Goal: Task Accomplishment & Management: Complete application form

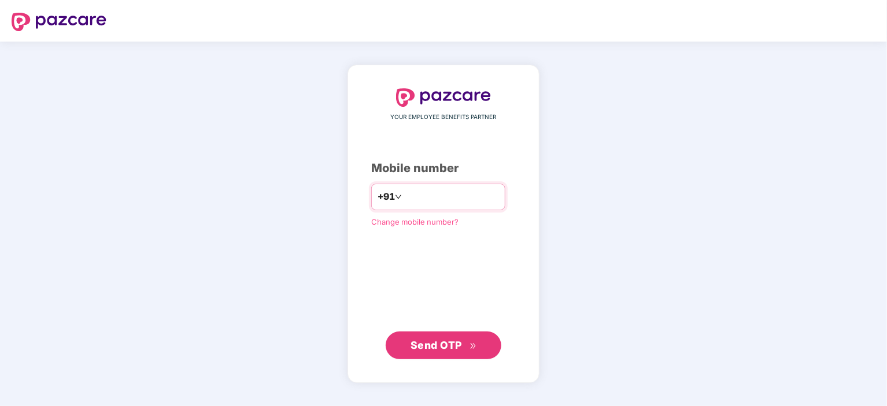
click at [433, 195] on input "number" at bounding box center [451, 197] width 95 height 19
type input "**********"
click at [439, 349] on span "Send OTP" at bounding box center [436, 345] width 51 height 12
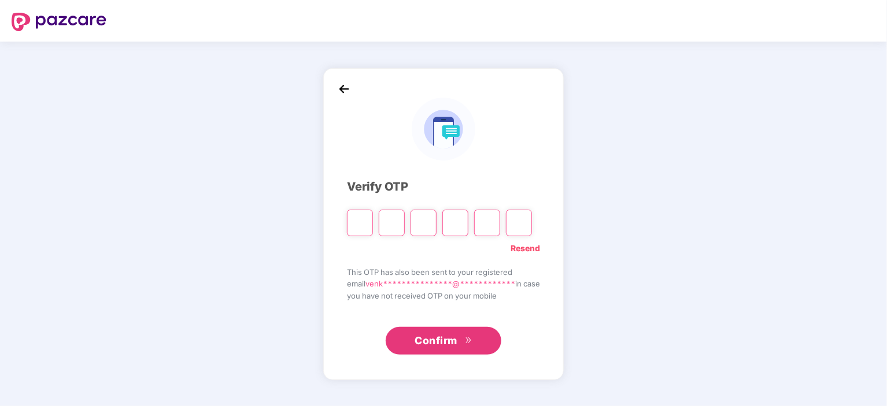
type input "*"
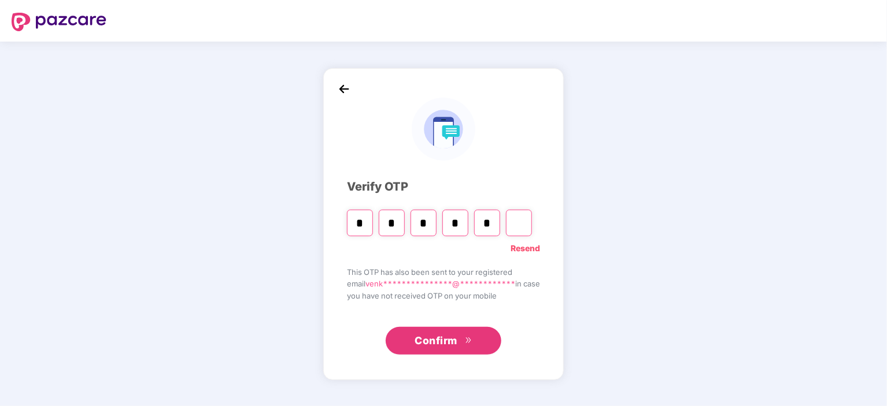
type input "*"
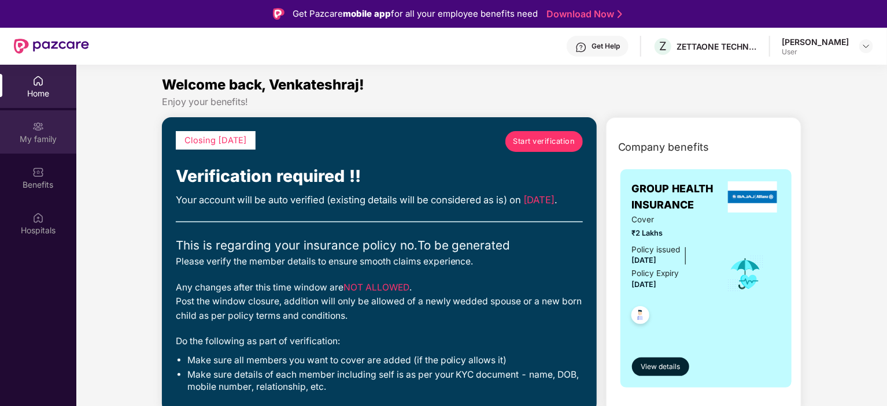
click at [42, 136] on div "My family" at bounding box center [38, 140] width 76 height 12
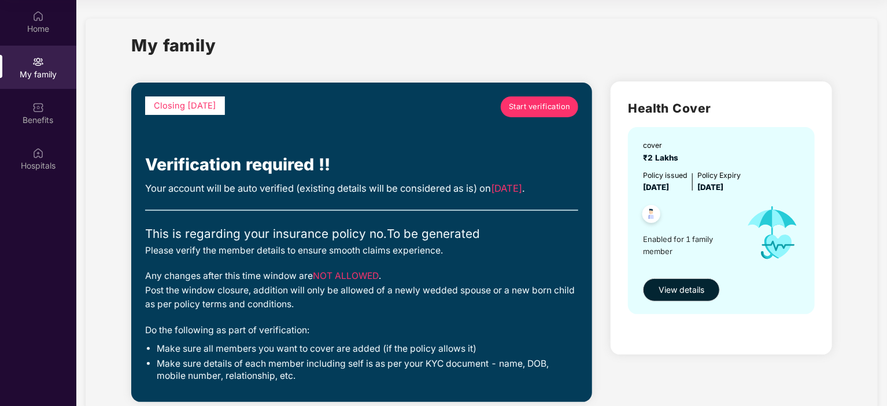
click at [537, 102] on span "Start verification" at bounding box center [540, 107] width 62 height 12
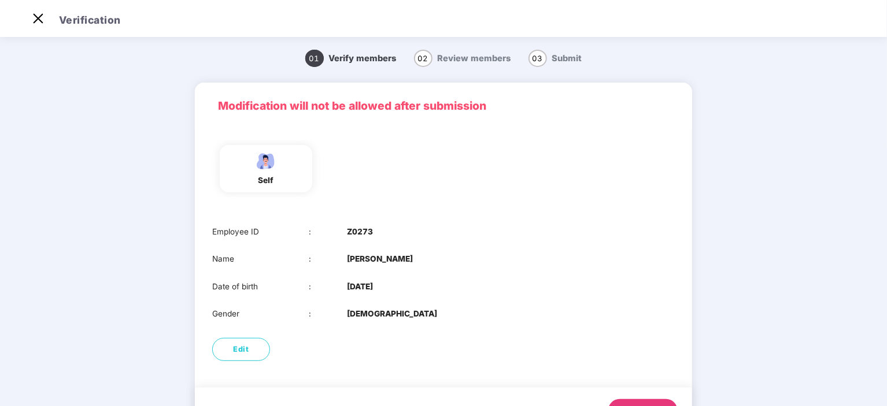
scroll to position [28, 0]
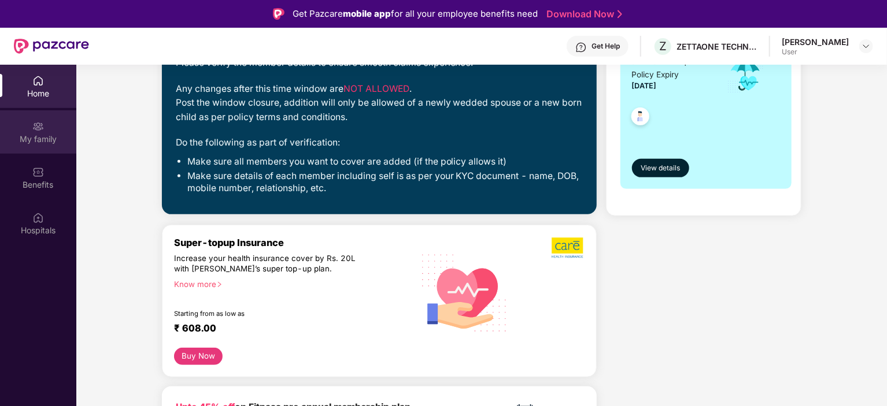
scroll to position [173, 0]
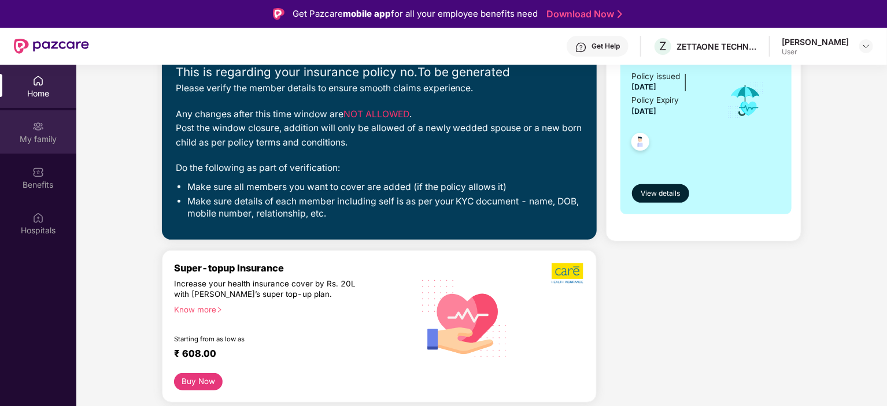
click at [40, 141] on div "My family" at bounding box center [38, 140] width 76 height 12
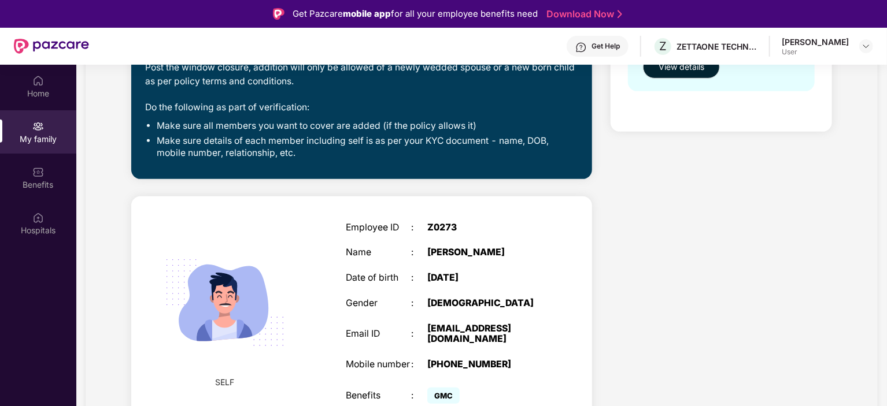
scroll to position [297, 0]
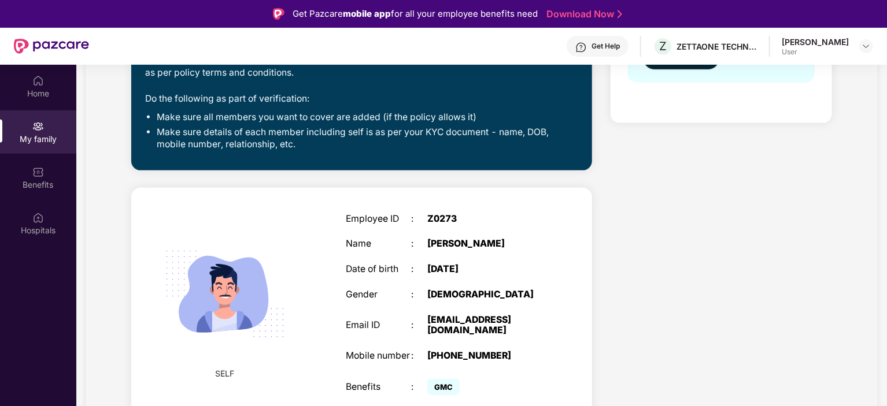
click at [491, 245] on div "[PERSON_NAME]" at bounding box center [484, 244] width 114 height 11
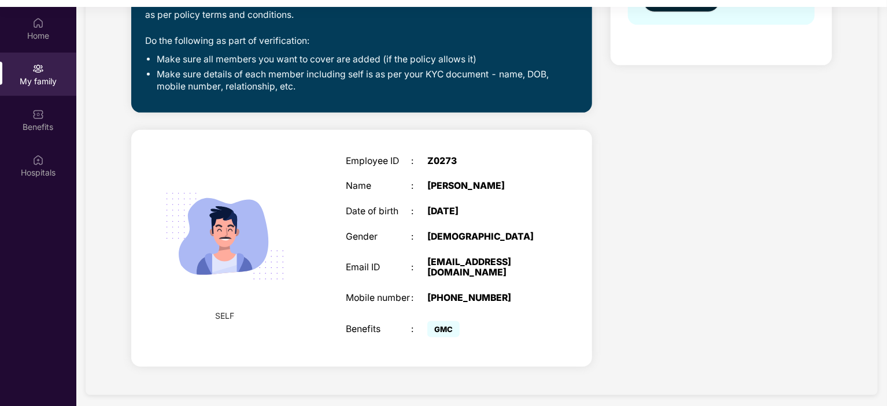
scroll to position [65, 0]
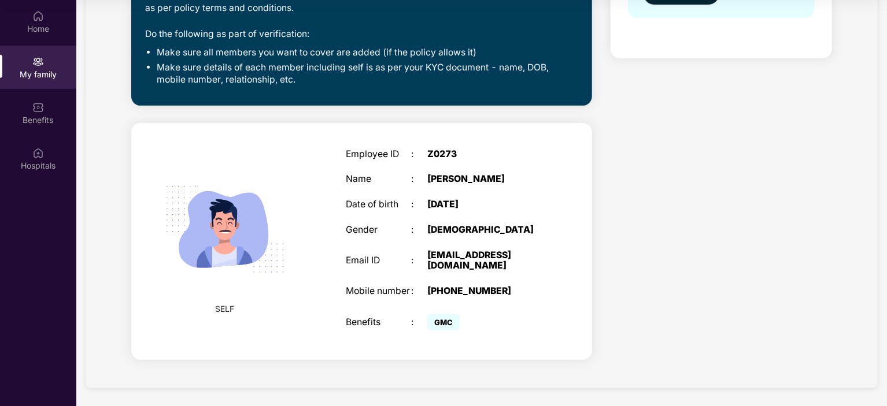
click at [491, 180] on div "[PERSON_NAME]" at bounding box center [484, 179] width 114 height 11
drag, startPoint x: 491, startPoint y: 180, endPoint x: 718, endPoint y: 182, distance: 226.1
click at [741, 184] on div "Health Cover cover ₹2 Lakhs Policy issued [DATE] Policy Expiry [DATE] Enabled f…" at bounding box center [721, 75] width 240 height 599
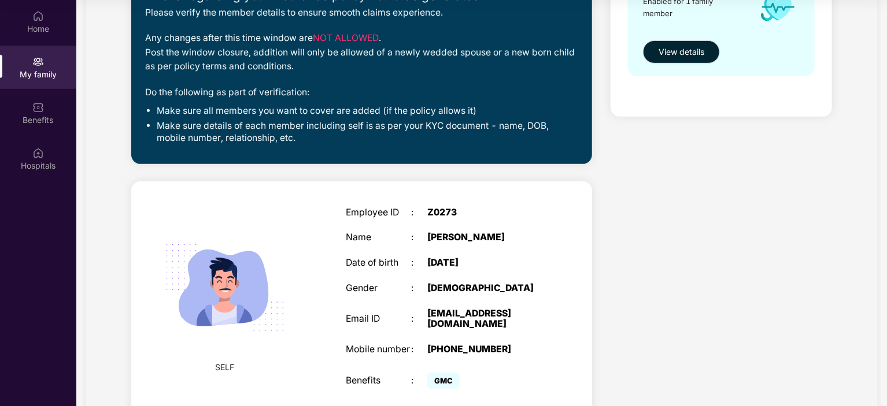
scroll to position [239, 0]
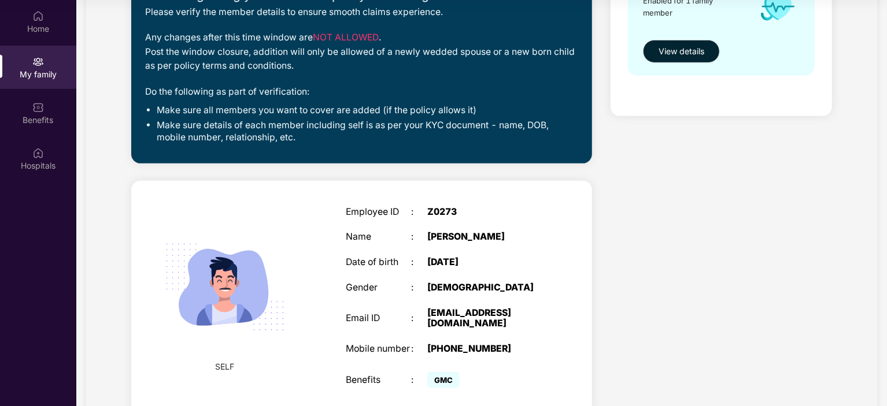
click at [463, 243] on div "Employee ID : Z0273 Name : [PERSON_NAME] R Date of birth : [DEMOGRAPHIC_DATA] G…" at bounding box center [443, 300] width 219 height 214
drag, startPoint x: 463, startPoint y: 243, endPoint x: 434, endPoint y: 267, distance: 37.4
click at [434, 267] on div "[DATE]" at bounding box center [484, 262] width 114 height 11
drag, startPoint x: 490, startPoint y: 238, endPoint x: 482, endPoint y: 238, distance: 8.1
click at [482, 238] on div "[PERSON_NAME]" at bounding box center [484, 237] width 114 height 11
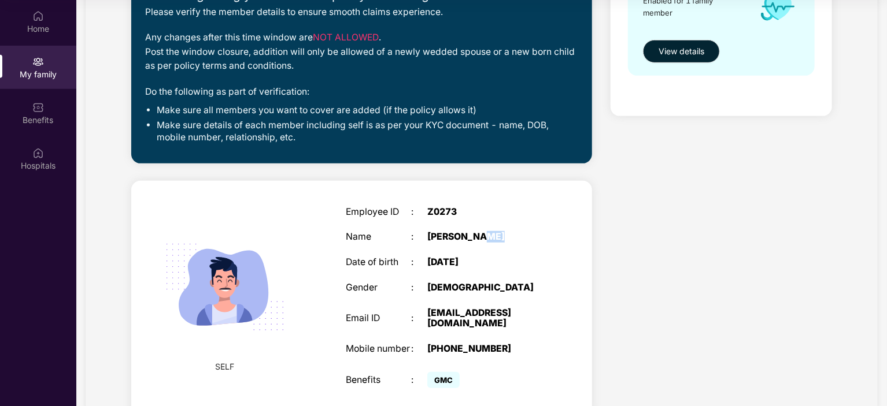
click at [488, 238] on div "[PERSON_NAME]" at bounding box center [484, 237] width 114 height 11
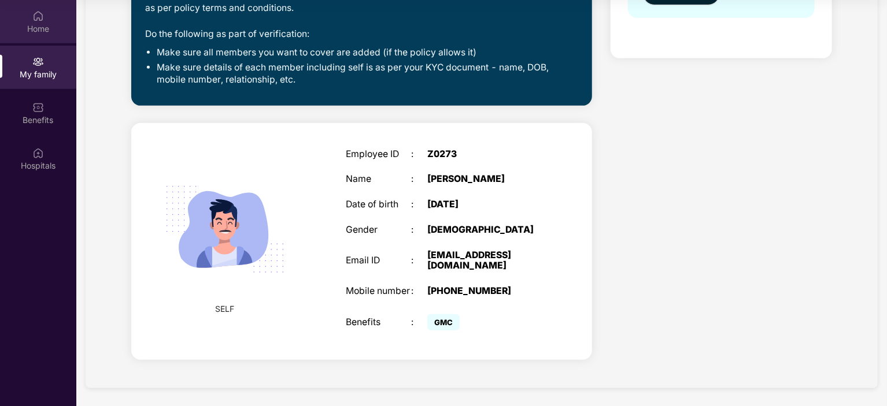
click at [44, 36] on div "Home" at bounding box center [38, 21] width 76 height 43
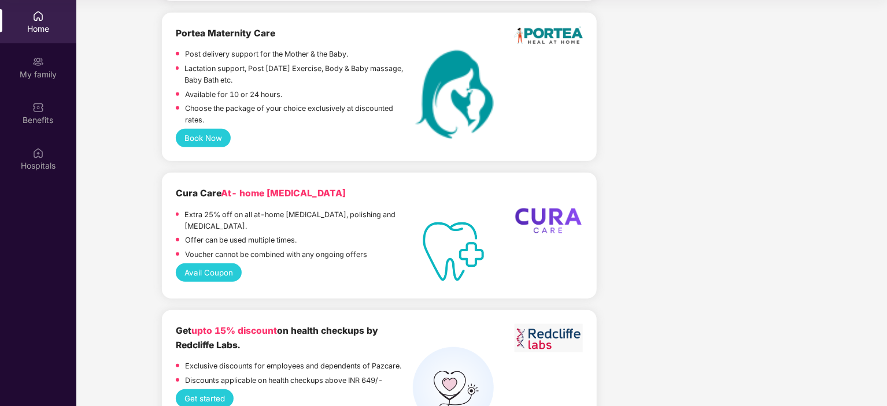
scroll to position [2082, 0]
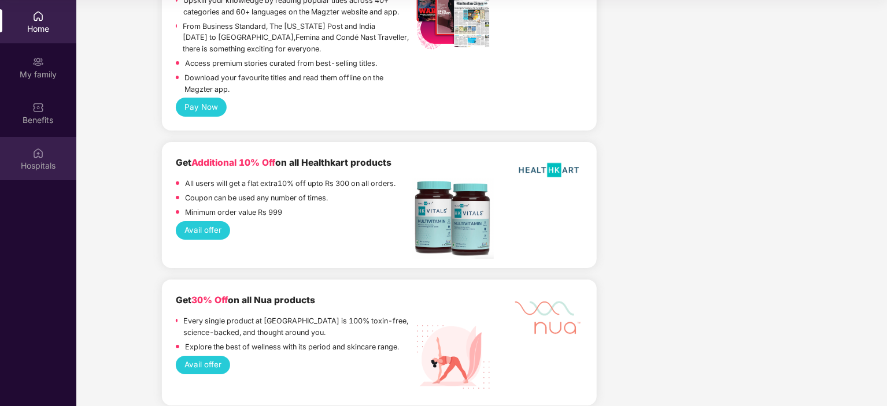
click at [46, 168] on div "Hospitals" at bounding box center [38, 166] width 76 height 12
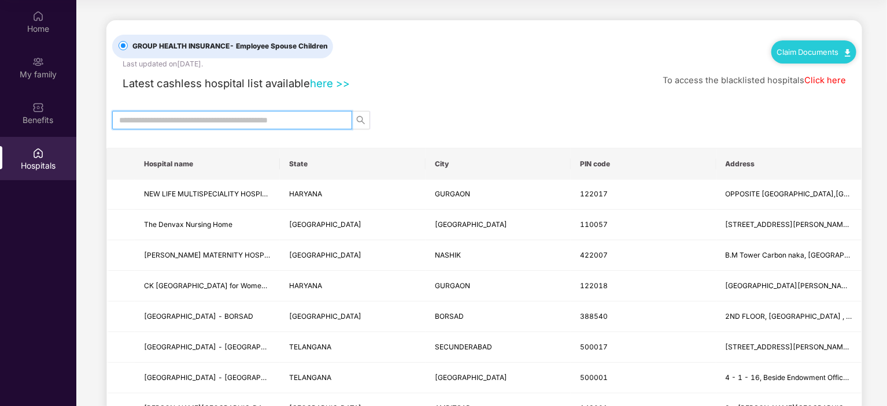
click at [277, 115] on input "text" at bounding box center [227, 120] width 217 height 13
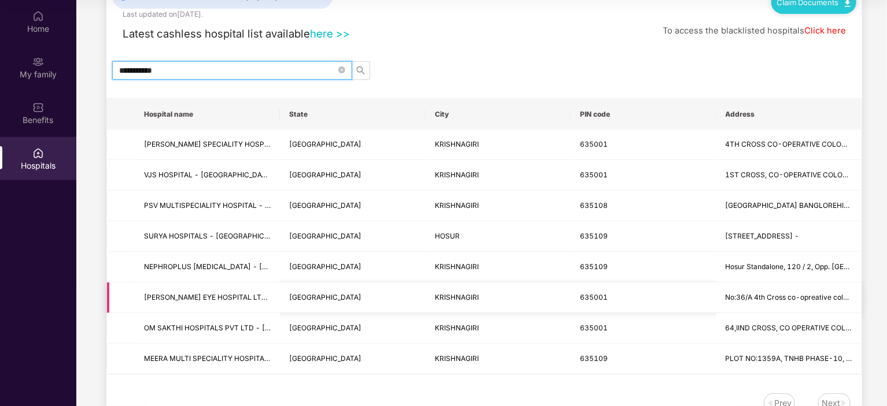
scroll to position [31, 0]
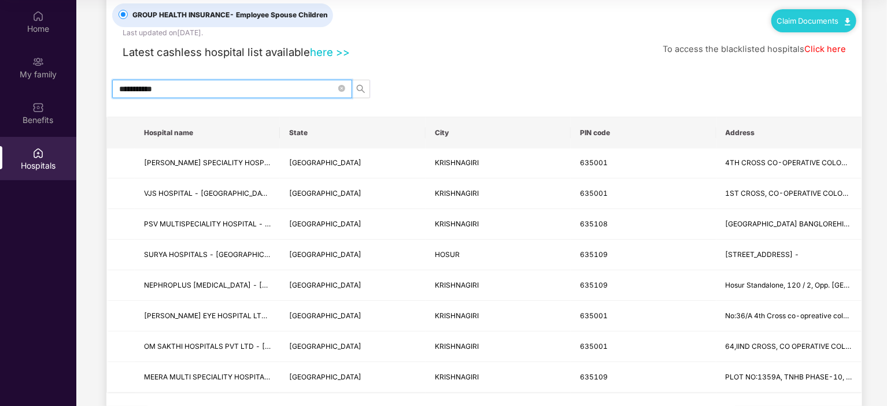
drag, startPoint x: 169, startPoint y: 85, endPoint x: 71, endPoint y: 90, distance: 97.8
click at [71, 90] on div "**********" at bounding box center [443, 203] width 887 height 406
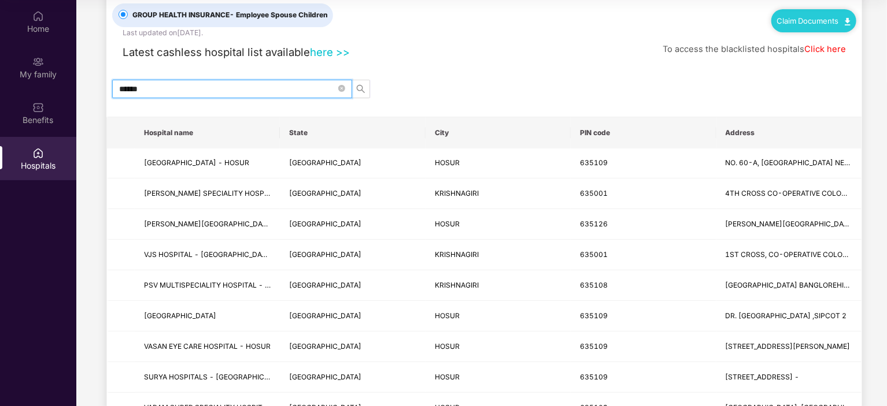
type input "******"
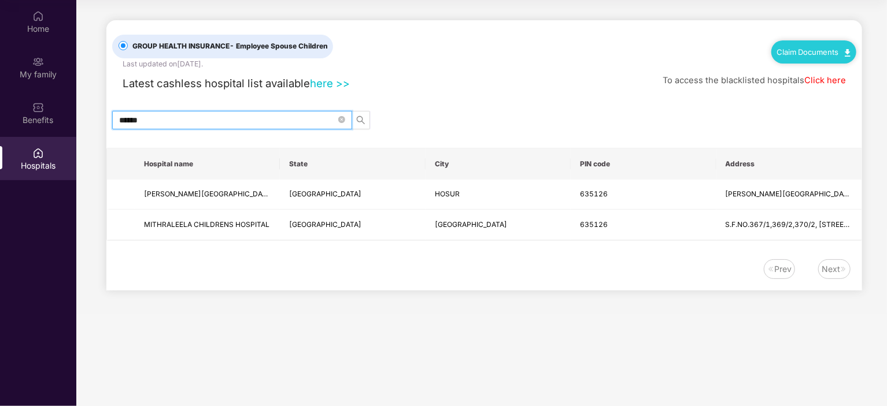
scroll to position [0, 0]
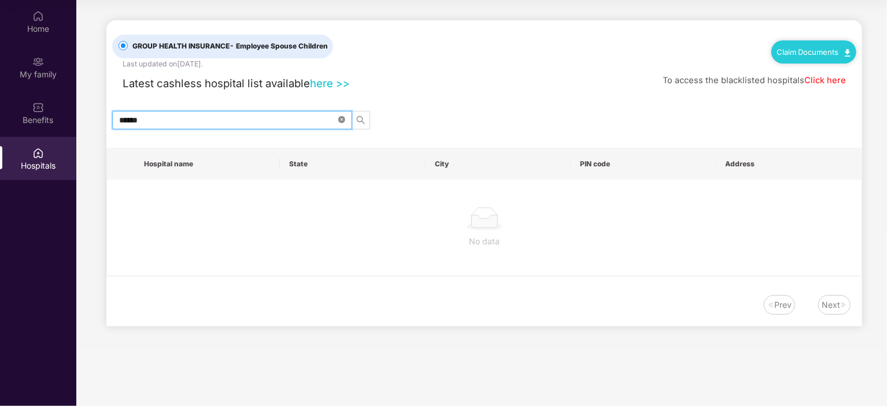
click at [341, 116] on icon "close-circle" at bounding box center [341, 119] width 7 height 7
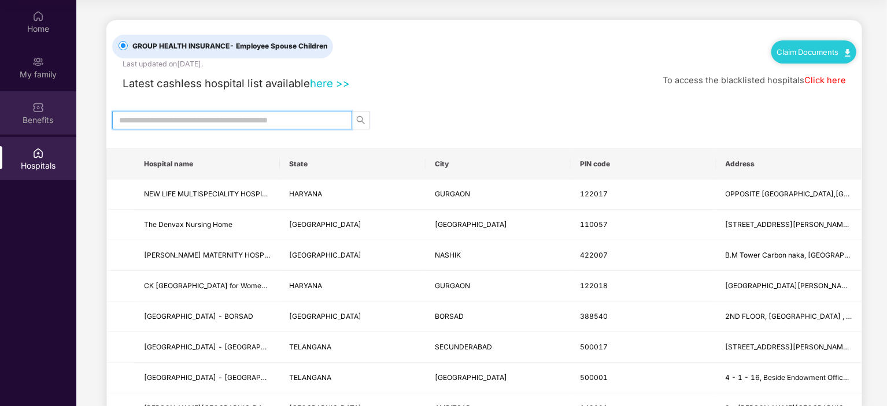
click at [53, 115] on div "Benefits" at bounding box center [38, 120] width 76 height 12
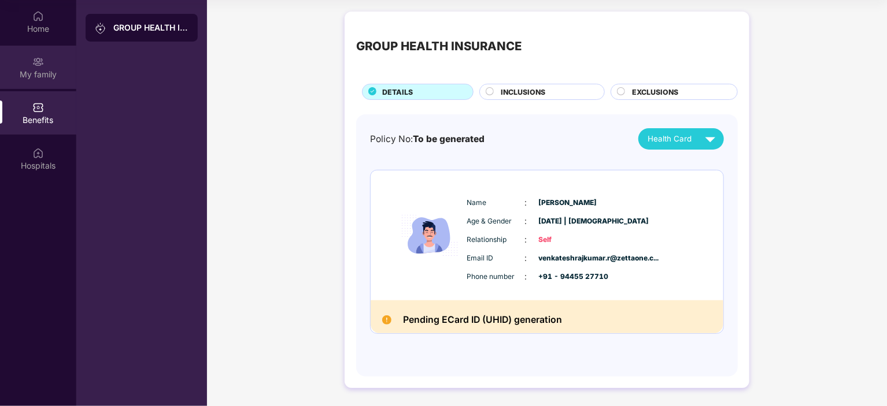
click at [51, 71] on div "My family" at bounding box center [38, 75] width 76 height 12
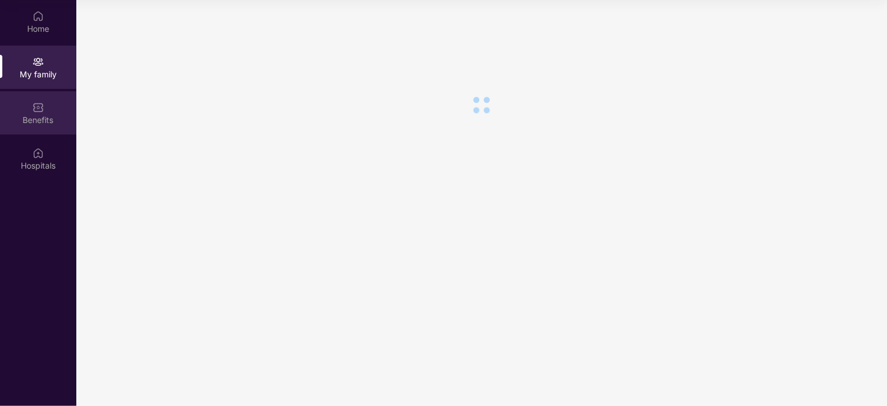
click at [43, 109] on img at bounding box center [38, 108] width 12 height 12
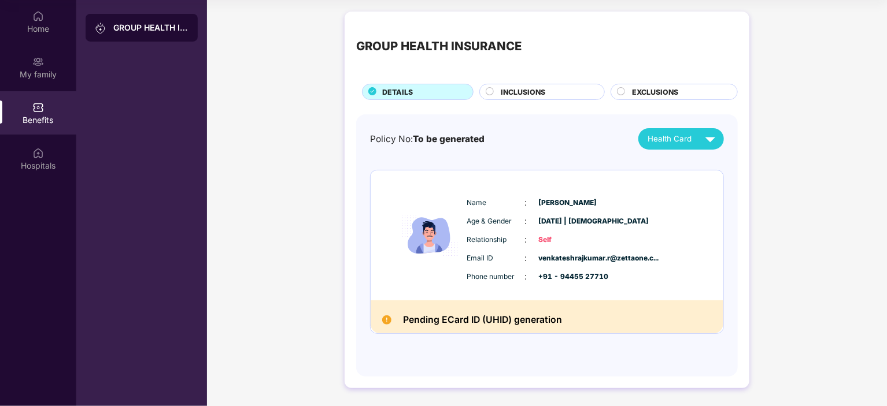
drag, startPoint x: 579, startPoint y: 242, endPoint x: 566, endPoint y: 219, distance: 25.9
click at [566, 219] on span "[DATE] | [DEMOGRAPHIC_DATA]" at bounding box center [568, 221] width 58 height 11
click at [562, 204] on span "[PERSON_NAME]" at bounding box center [568, 203] width 58 height 11
drag, startPoint x: 600, startPoint y: 203, endPoint x: 545, endPoint y: 203, distance: 55.5
click at [545, 203] on span "[PERSON_NAME]" at bounding box center [568, 203] width 58 height 11
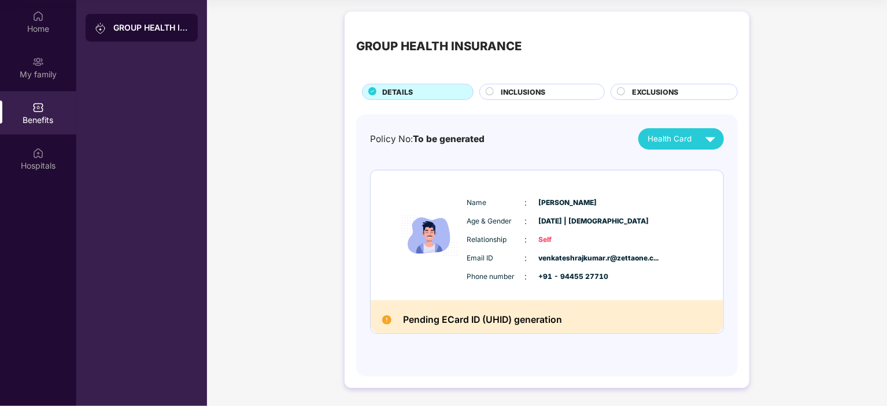
click at [707, 140] on img at bounding box center [710, 139] width 20 height 20
click at [694, 208] on div "Name : [PERSON_NAME]" at bounding box center [582, 203] width 230 height 13
click at [586, 202] on span "[PERSON_NAME]" at bounding box center [568, 203] width 58 height 11
click at [575, 203] on span "[PERSON_NAME]" at bounding box center [568, 203] width 58 height 11
click at [502, 89] on span "INCLUSIONS" at bounding box center [523, 92] width 45 height 11
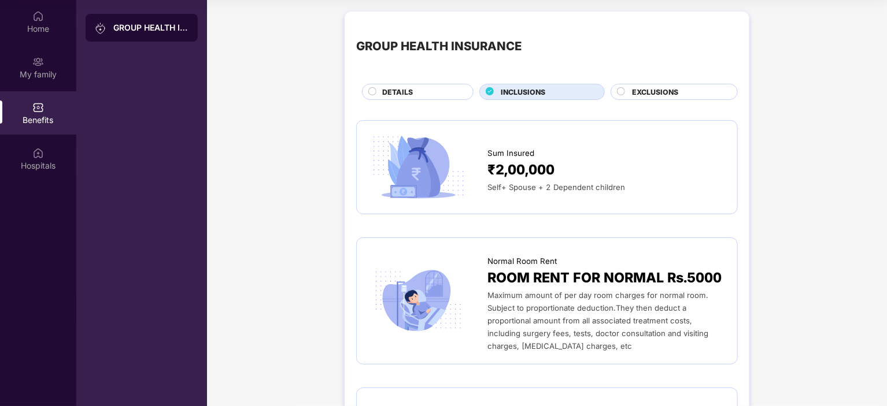
click at [638, 92] on span "EXCLUSIONS" at bounding box center [655, 92] width 46 height 11
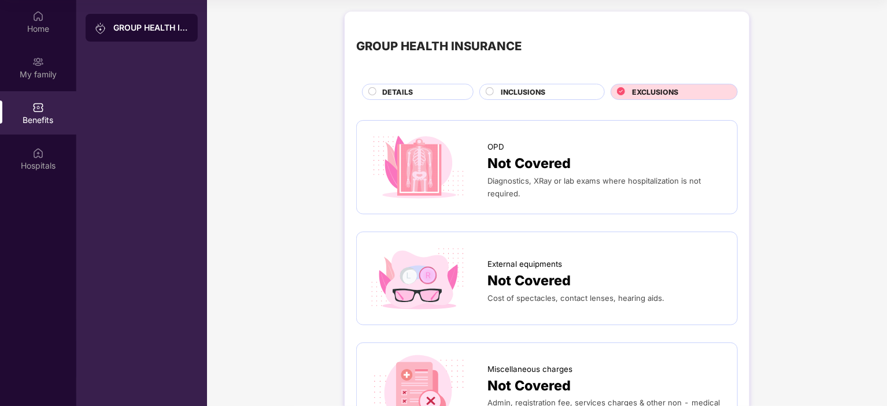
click at [547, 89] on div "INCLUSIONS" at bounding box center [546, 93] width 103 height 13
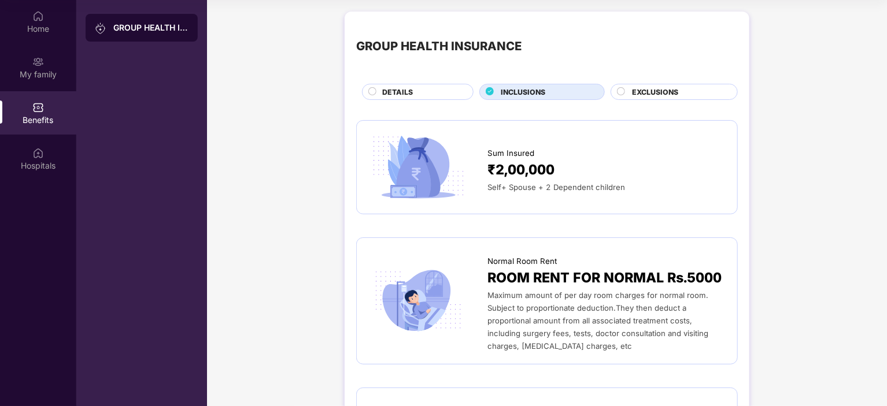
click at [411, 89] on span "DETAILS" at bounding box center [397, 92] width 31 height 11
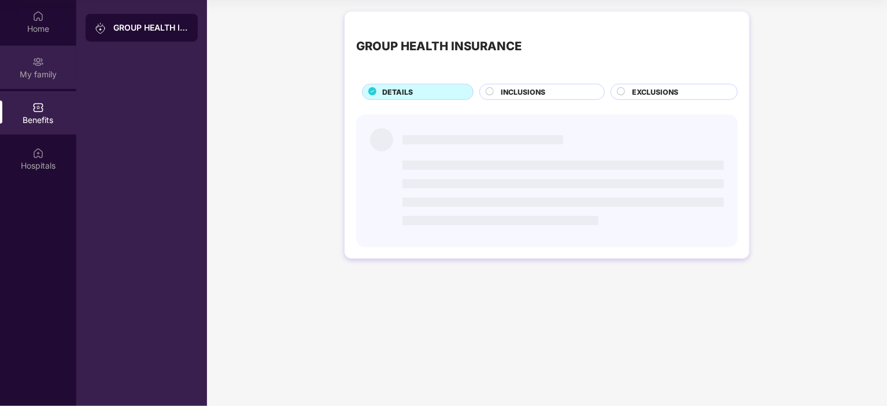
click at [51, 69] on div "My family" at bounding box center [38, 75] width 76 height 12
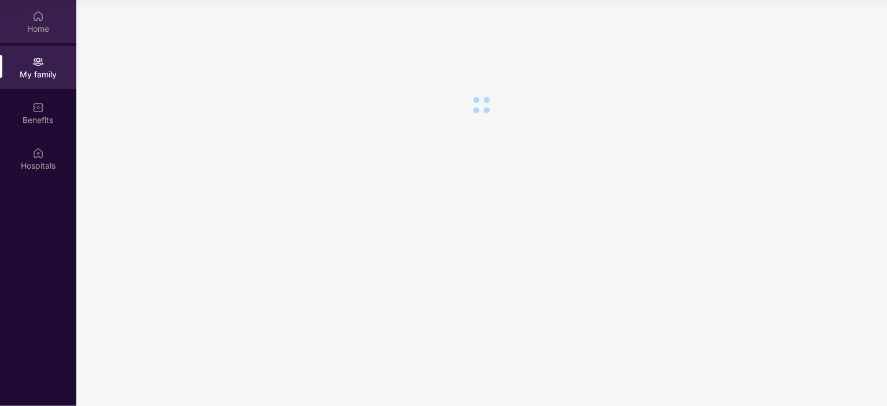
click at [41, 32] on div "Home" at bounding box center [38, 29] width 76 height 12
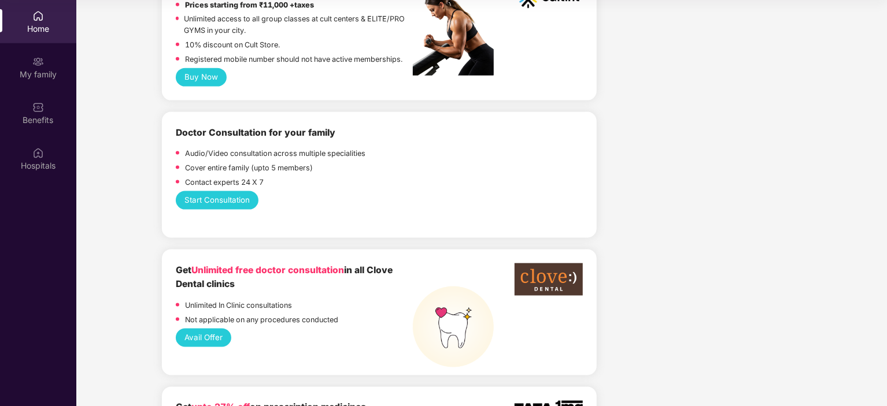
scroll to position [752, 0]
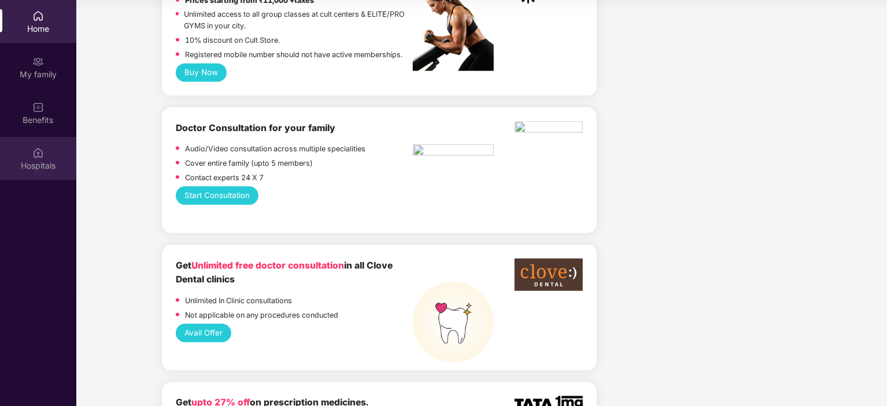
click at [49, 153] on div "Hospitals" at bounding box center [38, 158] width 76 height 43
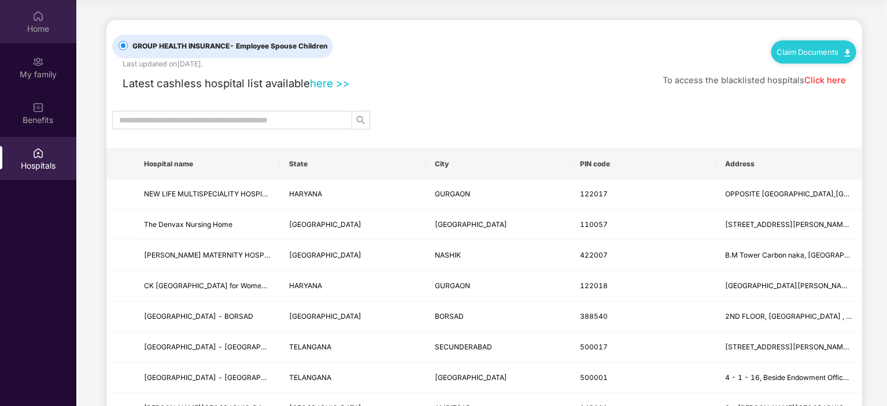
click at [39, 31] on div "Home" at bounding box center [38, 29] width 76 height 12
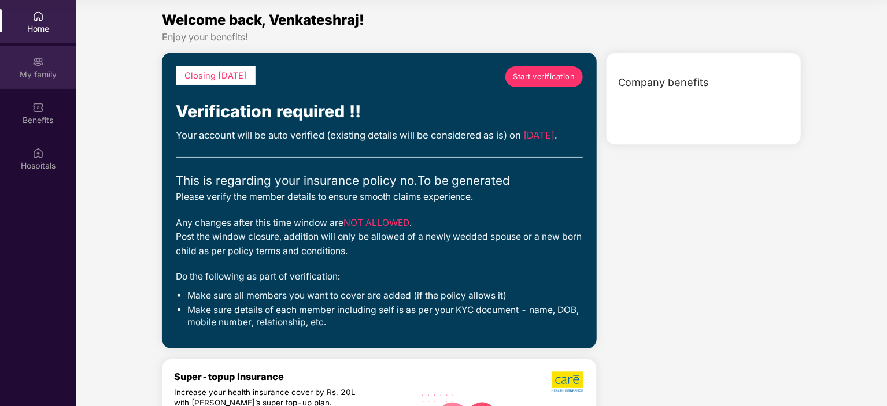
click at [41, 68] on div "My family" at bounding box center [38, 67] width 76 height 43
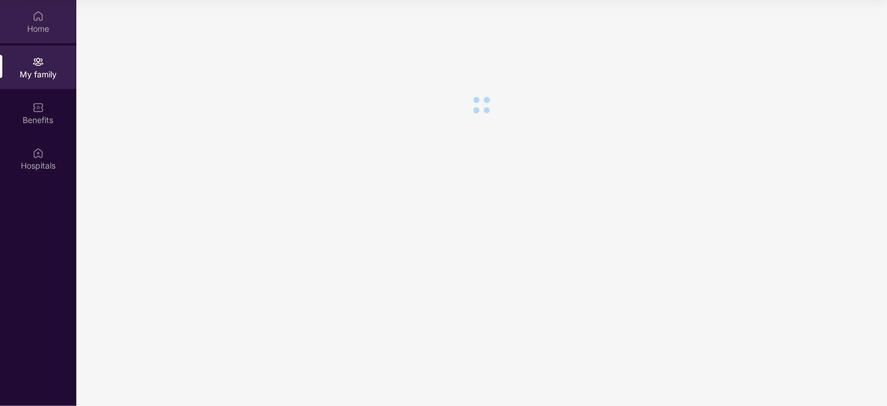
click at [36, 27] on div "Home" at bounding box center [38, 29] width 76 height 12
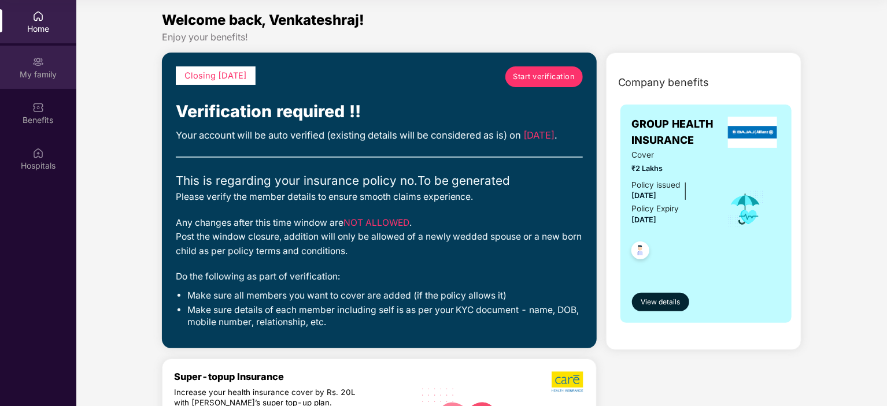
click at [37, 63] on img at bounding box center [38, 62] width 12 height 12
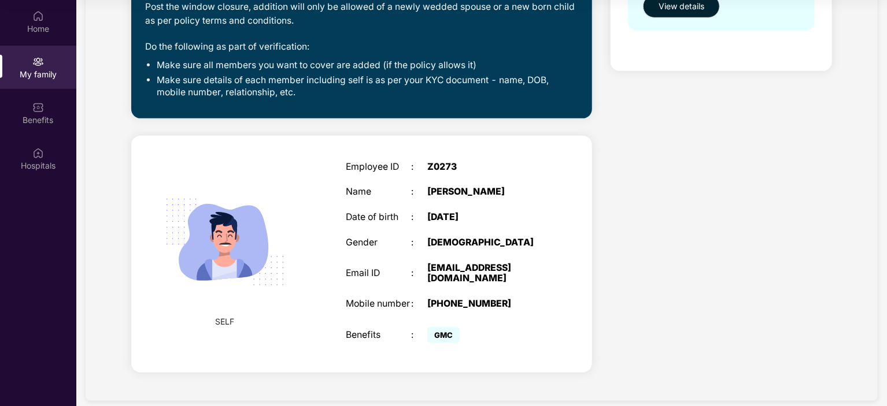
scroll to position [297, 0]
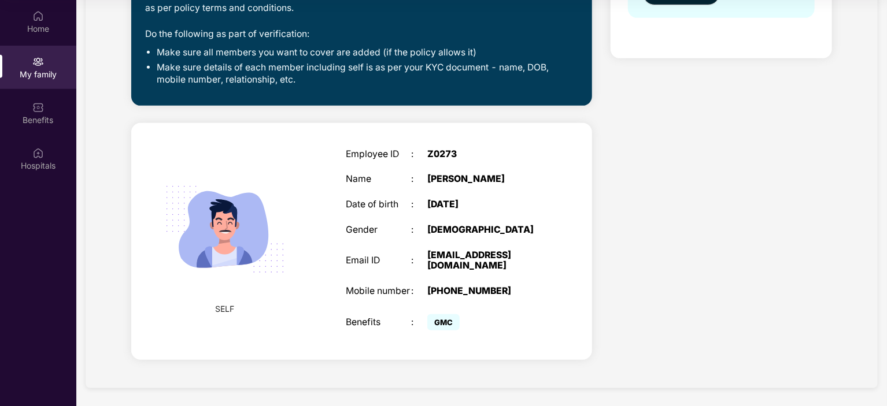
click at [490, 179] on div "[PERSON_NAME]" at bounding box center [484, 179] width 114 height 11
drag, startPoint x: 490, startPoint y: 179, endPoint x: 439, endPoint y: 231, distance: 72.8
click at [443, 226] on div "[DEMOGRAPHIC_DATA]" at bounding box center [484, 230] width 114 height 11
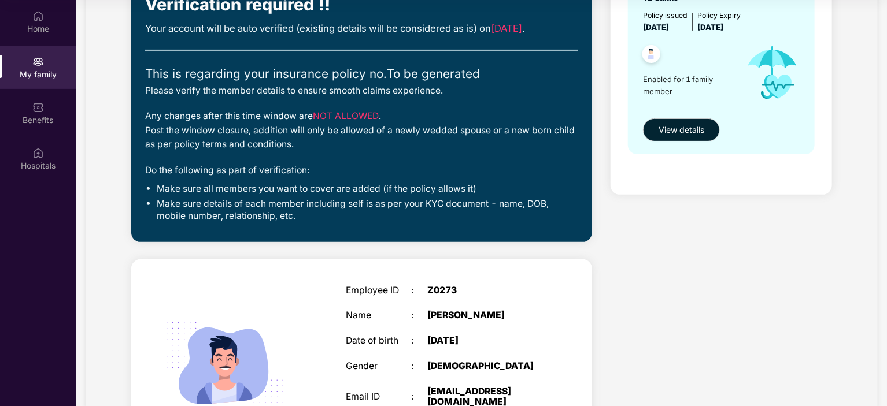
scroll to position [123, 0]
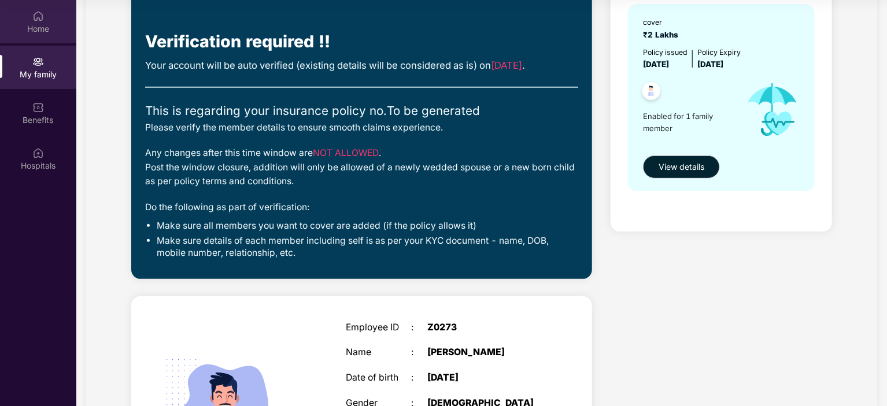
click at [33, 15] on img at bounding box center [38, 16] width 12 height 12
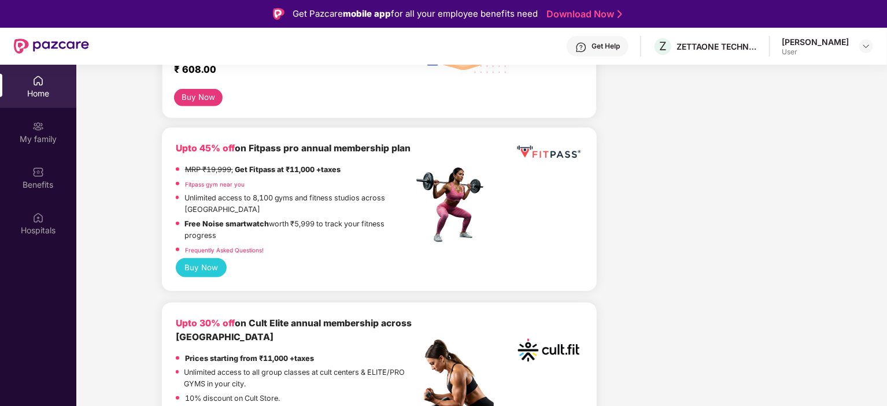
scroll to position [578, 0]
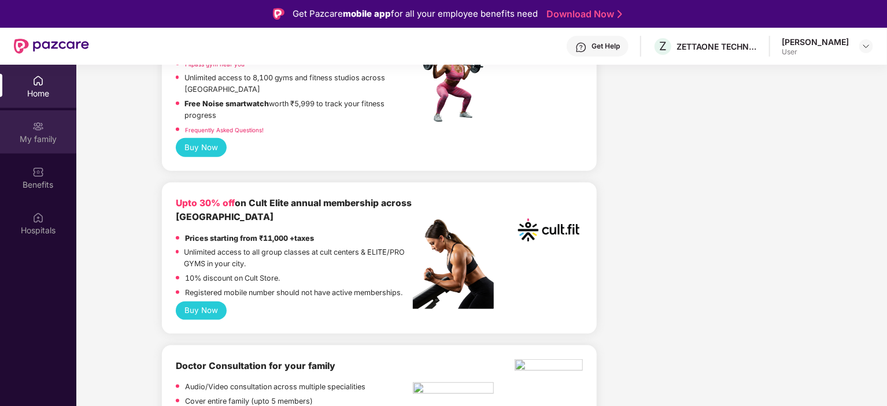
click at [27, 124] on div "My family" at bounding box center [38, 131] width 76 height 43
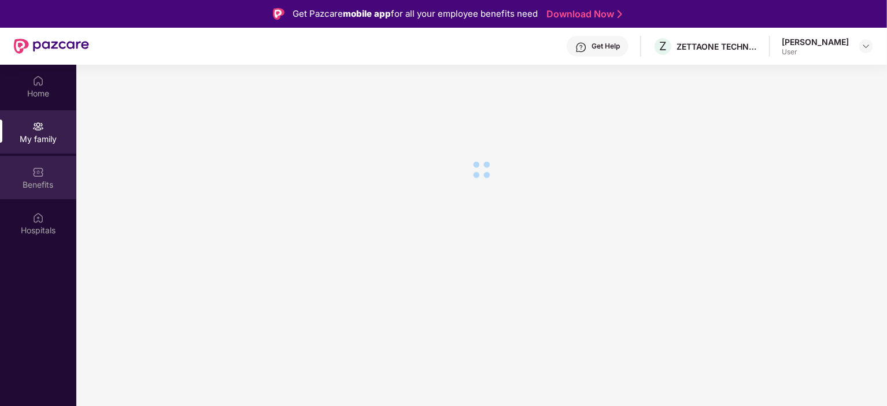
click at [49, 180] on div "Benefits" at bounding box center [38, 185] width 76 height 12
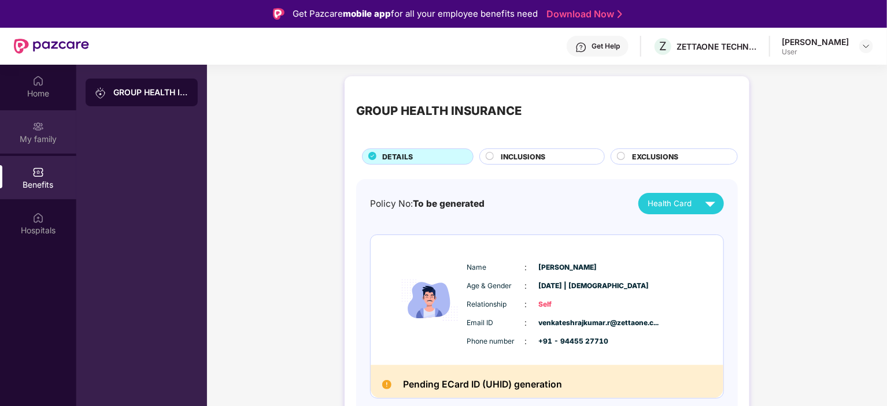
click at [38, 135] on div "My family" at bounding box center [38, 140] width 76 height 12
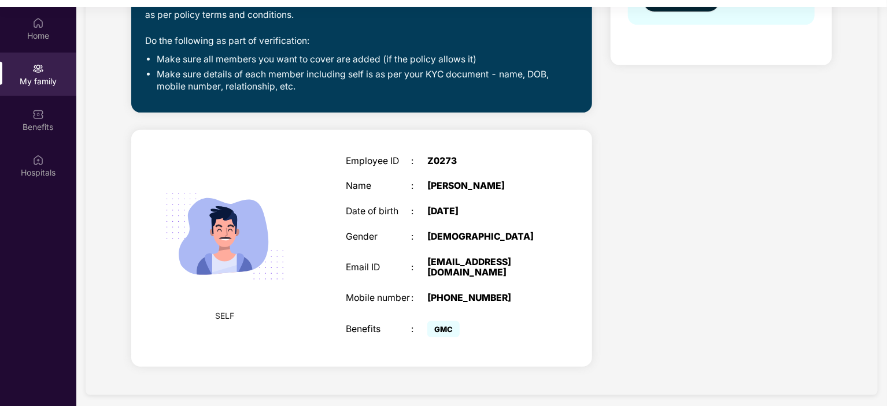
scroll to position [65, 0]
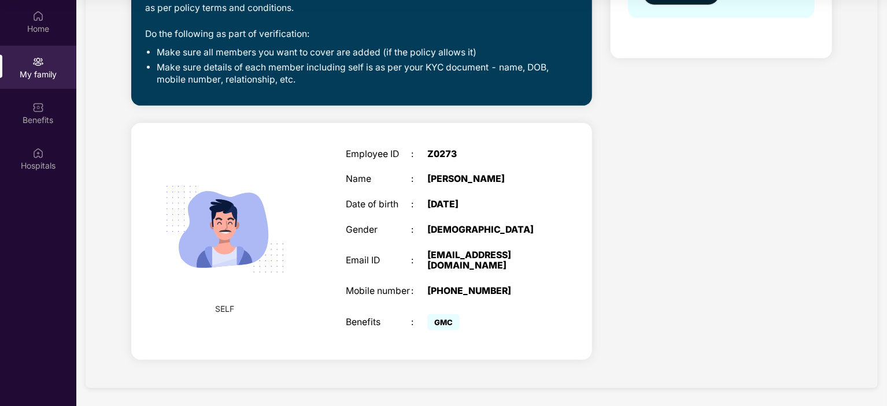
click at [466, 187] on div "Employee ID : Z0273 Name : [PERSON_NAME] R Date of birth : [DEMOGRAPHIC_DATA] G…" at bounding box center [443, 242] width 219 height 214
click at [287, 212] on img at bounding box center [224, 229] width 147 height 147
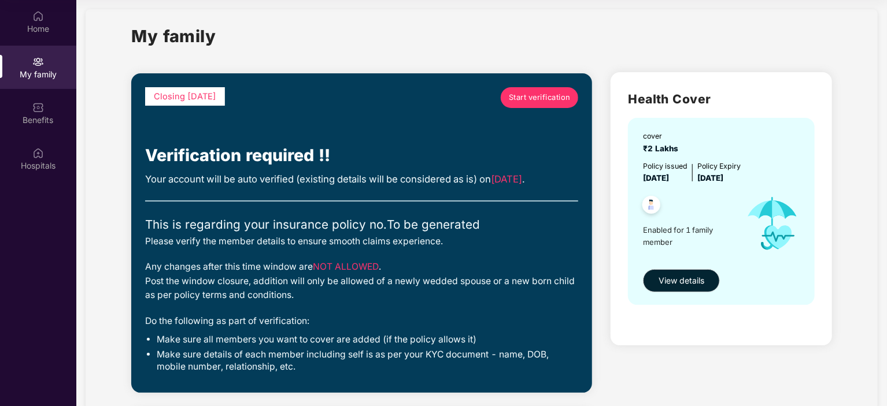
scroll to position [8, 0]
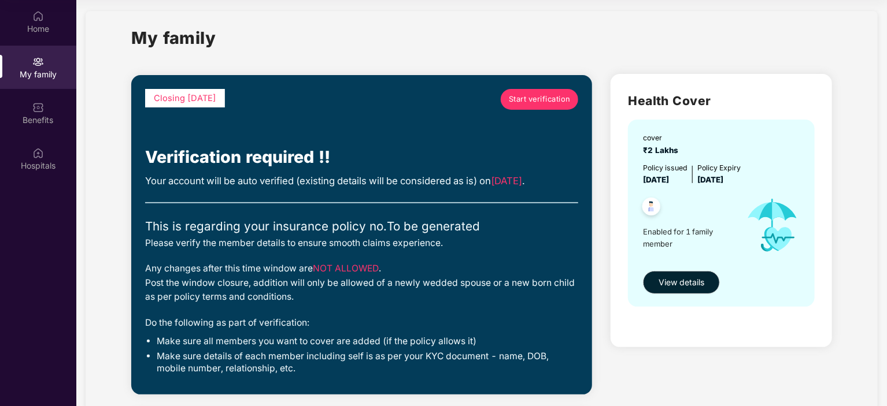
click at [348, 114] on div "Closing [DATE] Start verification" at bounding box center [361, 117] width 433 height 56
click at [525, 99] on span "Start verification" at bounding box center [540, 100] width 62 height 12
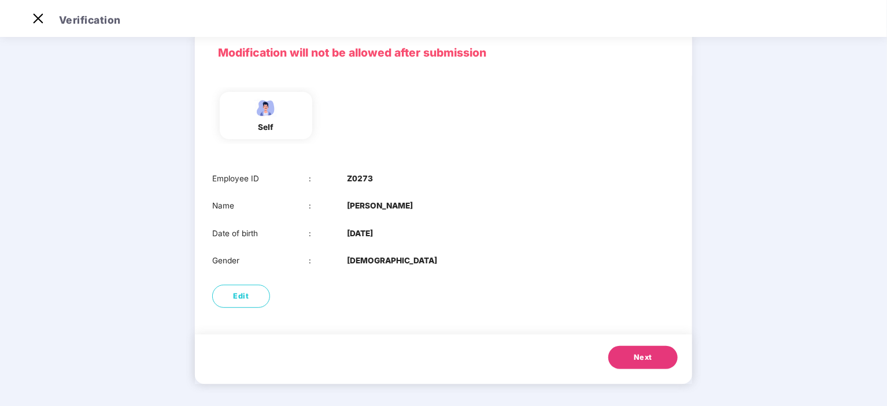
scroll to position [54, 0]
click at [236, 295] on span "Edit" at bounding box center [242, 296] width 16 height 12
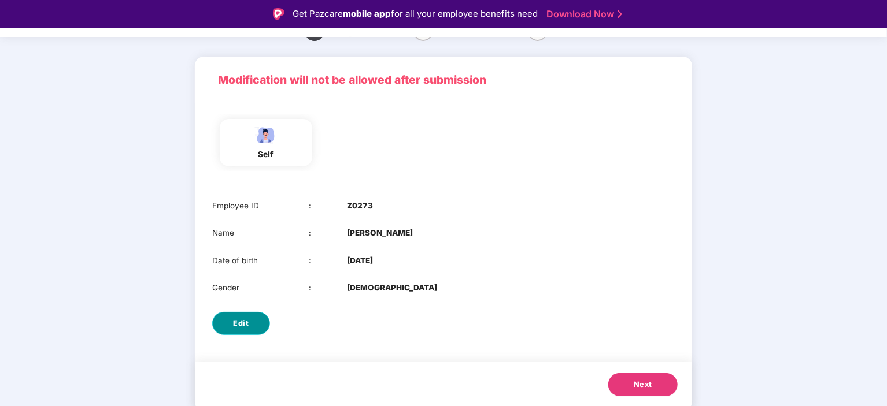
select select "****"
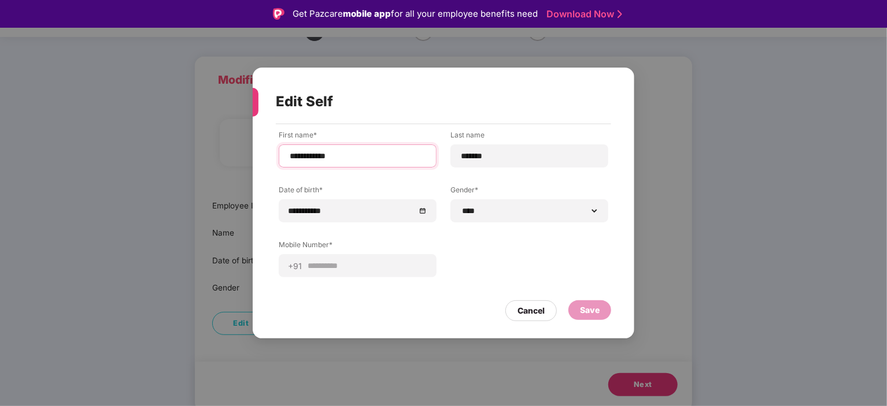
click at [356, 156] on input "**********" at bounding box center [358, 156] width 138 height 12
drag, startPoint x: 504, startPoint y: 156, endPoint x: 453, endPoint y: 152, distance: 51.0
click at [453, 152] on div "*******" at bounding box center [529, 156] width 158 height 23
click at [534, 312] on div "Cancel" at bounding box center [530, 311] width 27 height 13
